Goal: Transaction & Acquisition: Book appointment/travel/reservation

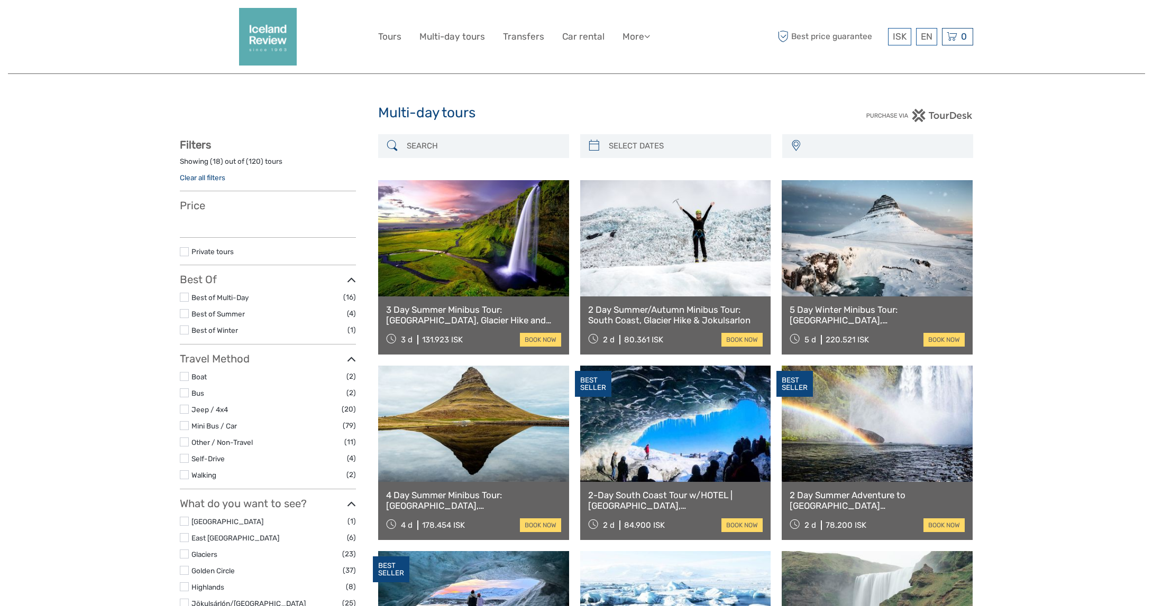
select select
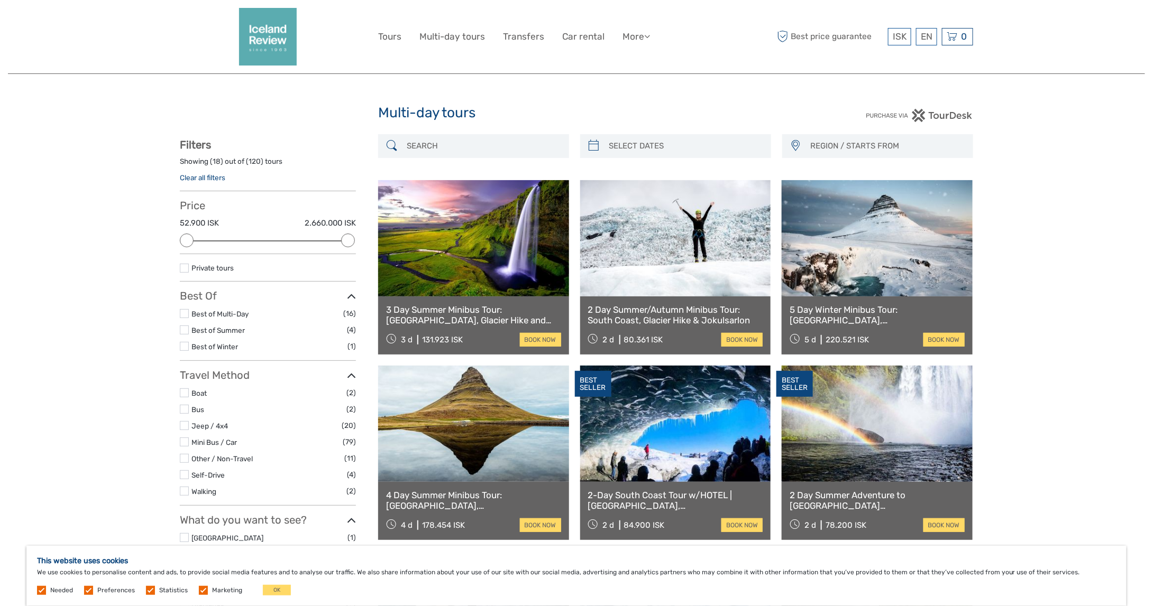
click at [953, 117] on img at bounding box center [918, 115] width 107 height 13
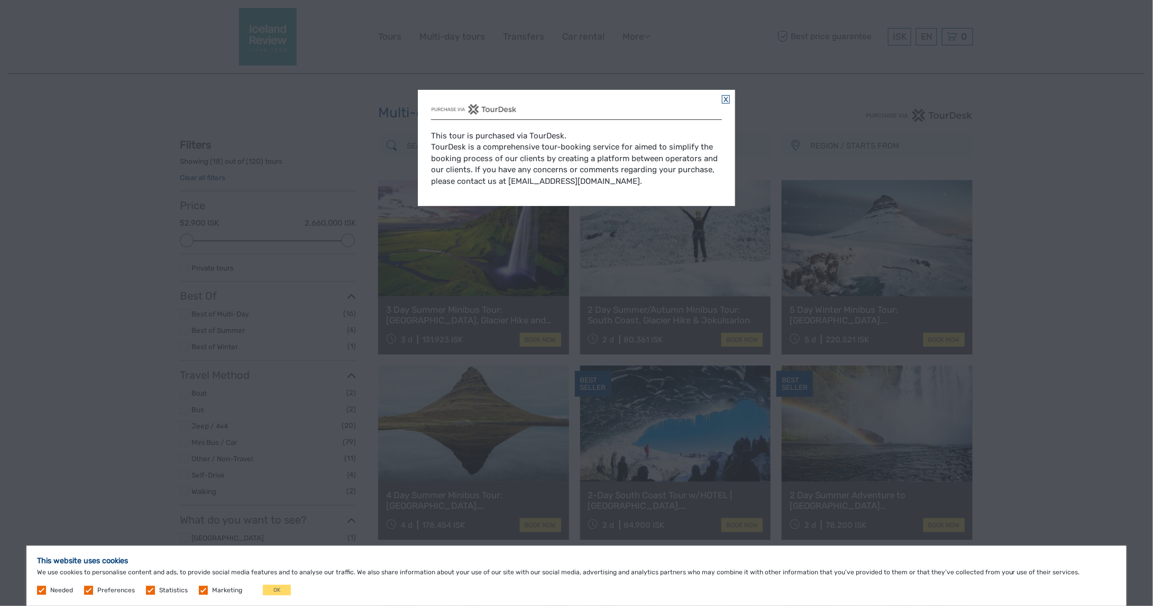
click at [724, 100] on link at bounding box center [726, 99] width 8 height 8
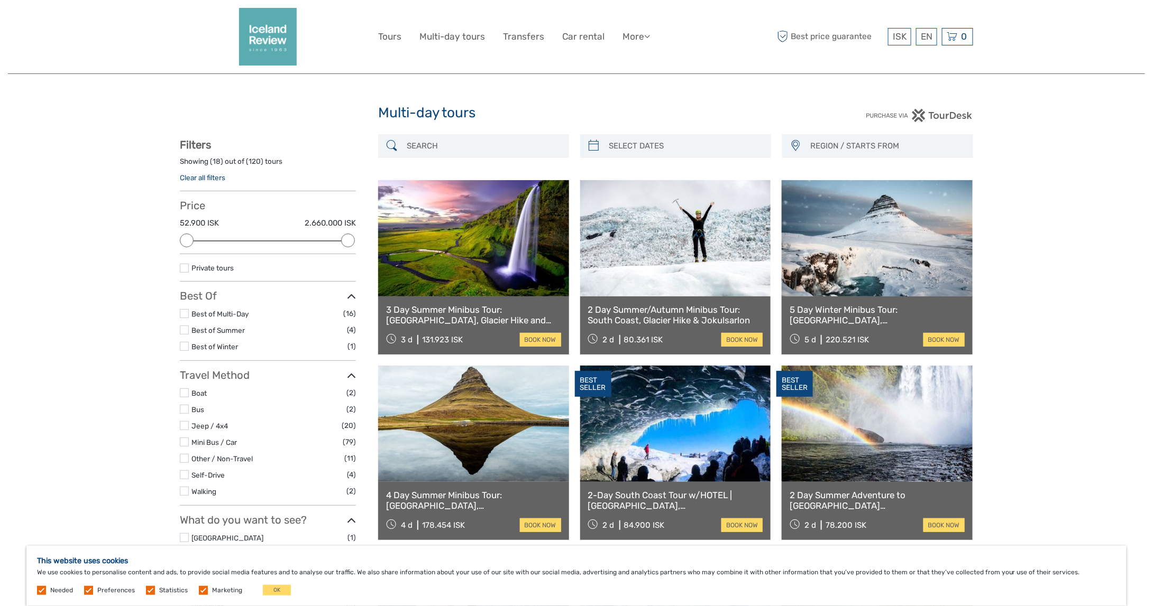
click at [190, 266] on li "Private tours" at bounding box center [268, 267] width 176 height 11
click at [187, 268] on label at bounding box center [184, 268] width 9 height 9
click at [0, 0] on input "checkbox" at bounding box center [0, 0] width 0 height 0
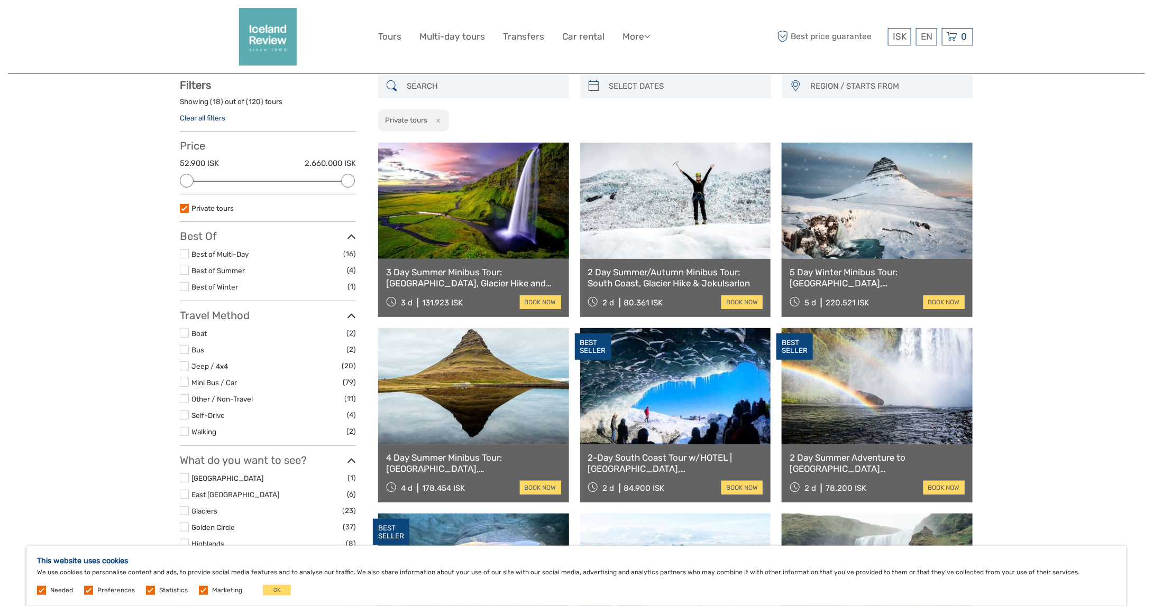
scroll to position [60, 0]
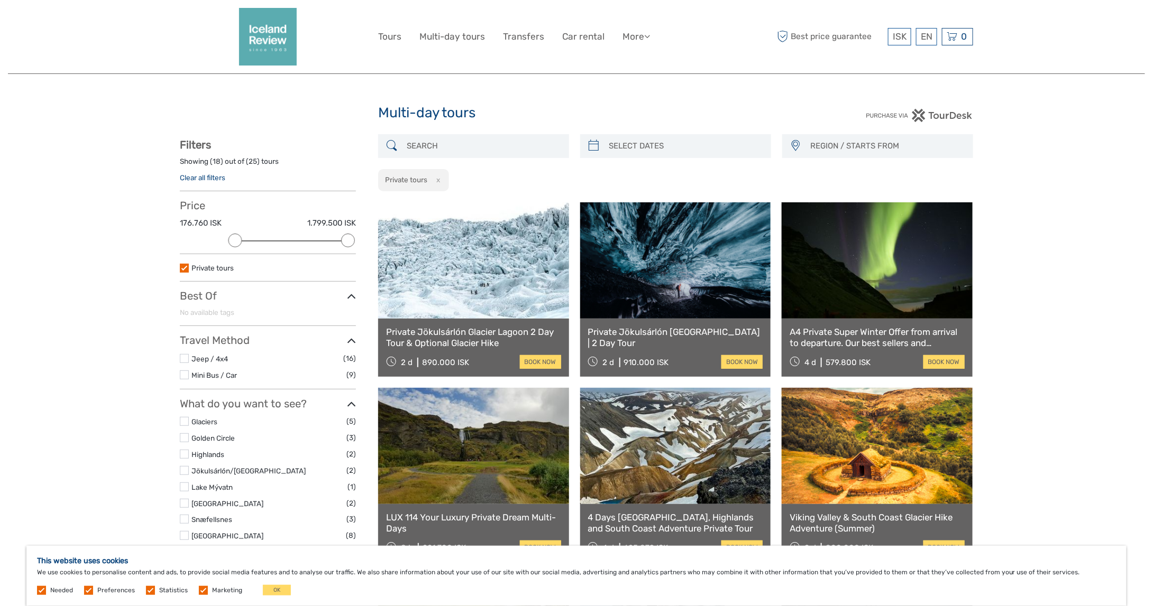
click at [81, 560] on h5 "This website uses cookies" at bounding box center [576, 561] width 1079 height 9
click at [743, 361] on link "book now" at bounding box center [741, 362] width 41 height 14
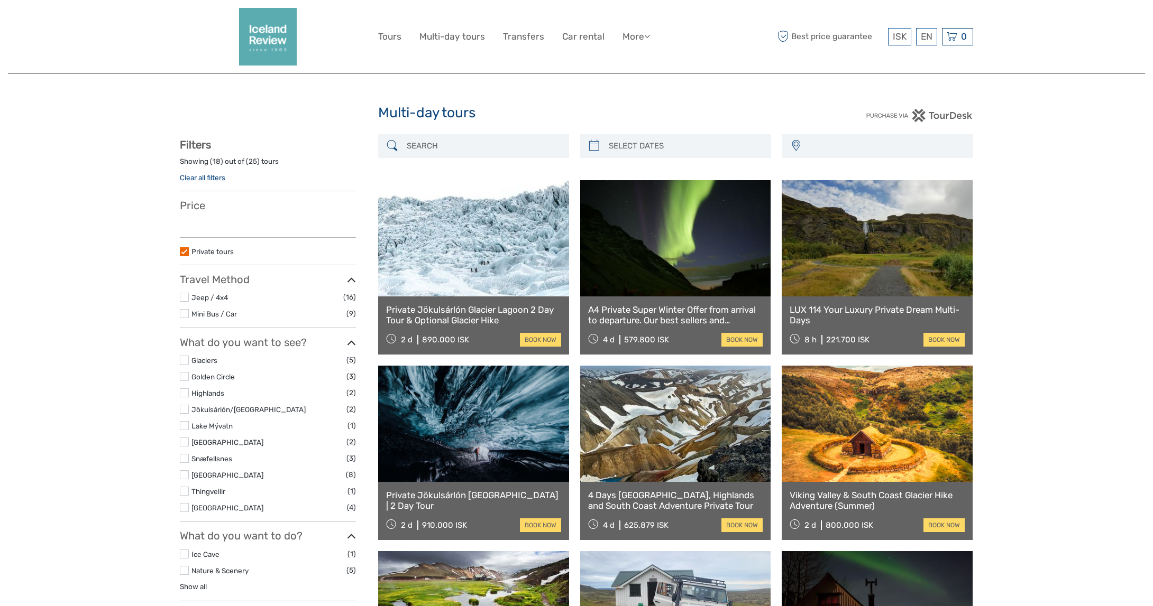
select select
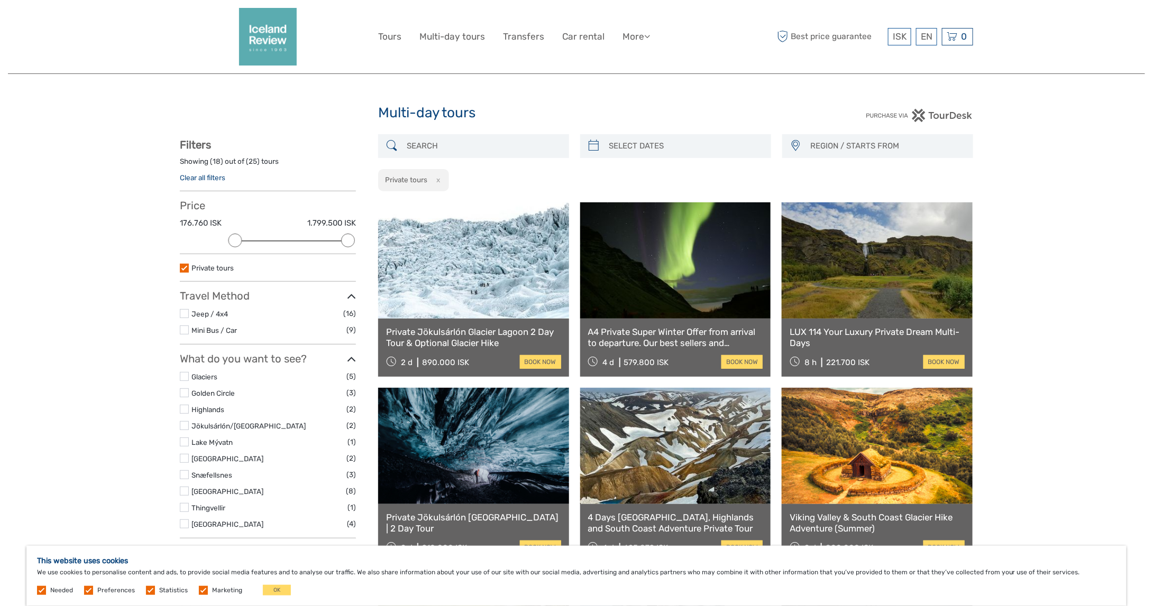
click at [937, 114] on img at bounding box center [918, 115] width 107 height 13
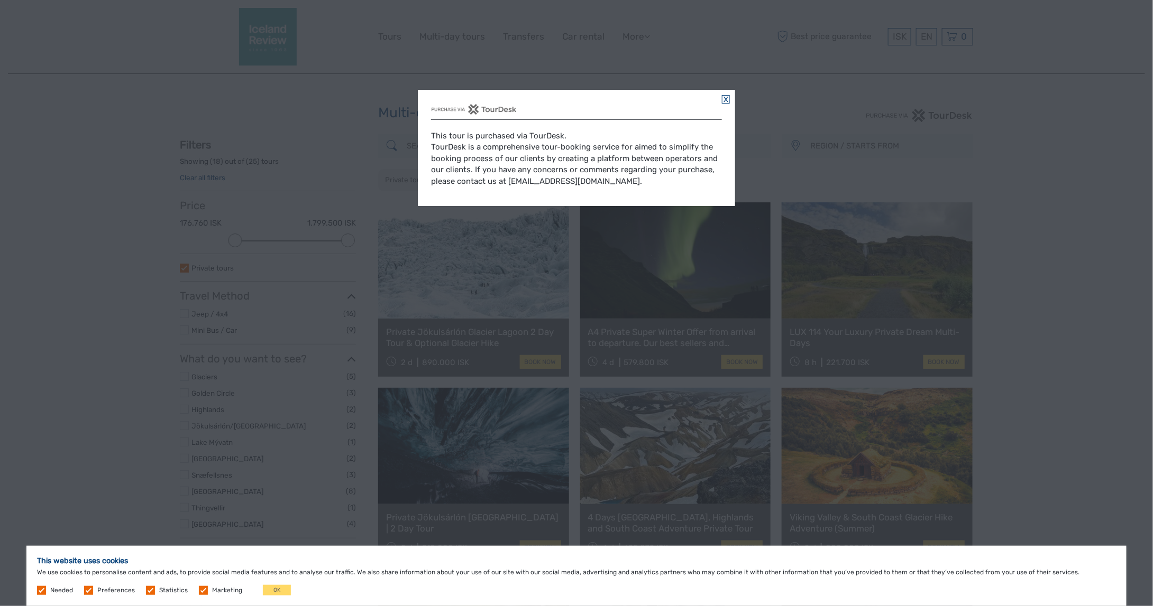
click at [654, 153] on div "This tour is purchased via TourDesk. TourDesk is a comprehensive tour-booking s…" at bounding box center [576, 159] width 291 height 78
click at [729, 97] on link at bounding box center [726, 99] width 8 height 8
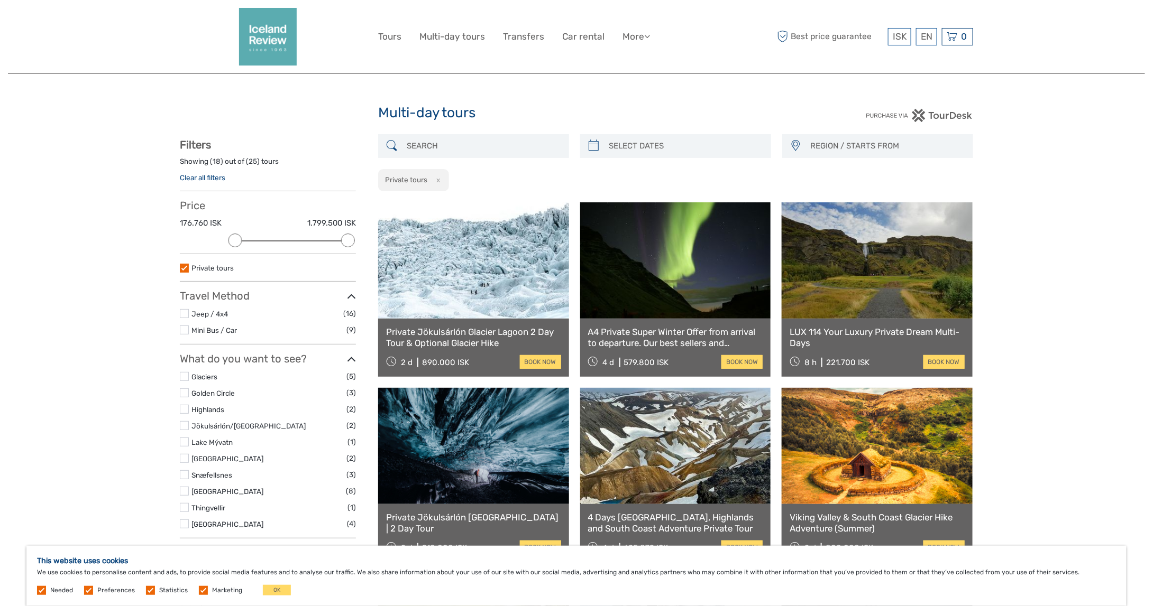
click at [187, 330] on label at bounding box center [184, 330] width 9 height 9
click at [0, 0] on input "checkbox" at bounding box center [0, 0] width 0 height 0
